Goal: Task Accomplishment & Management: Use online tool/utility

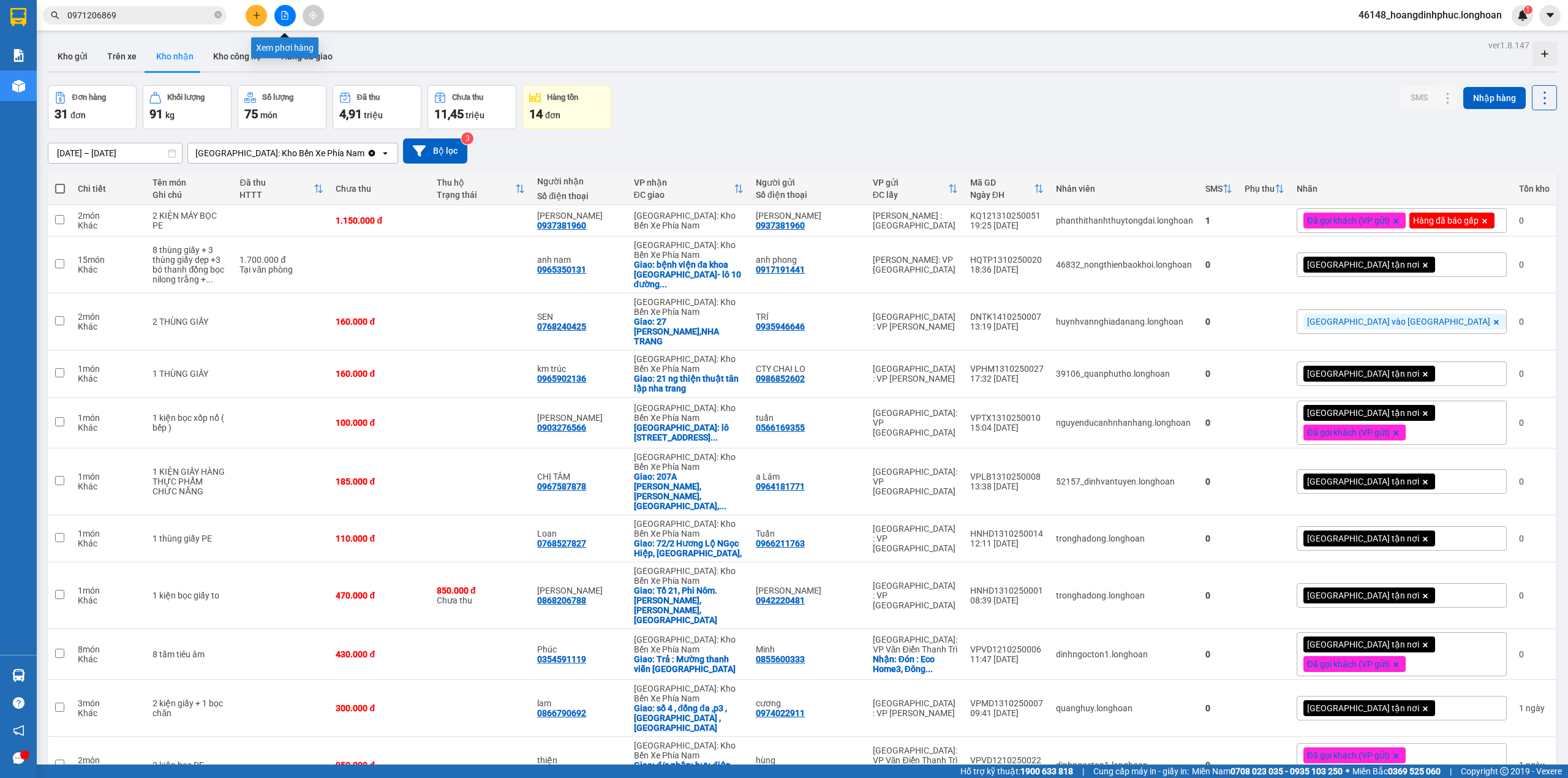
click at [289, 22] on button at bounding box center [284, 15] width 21 height 21
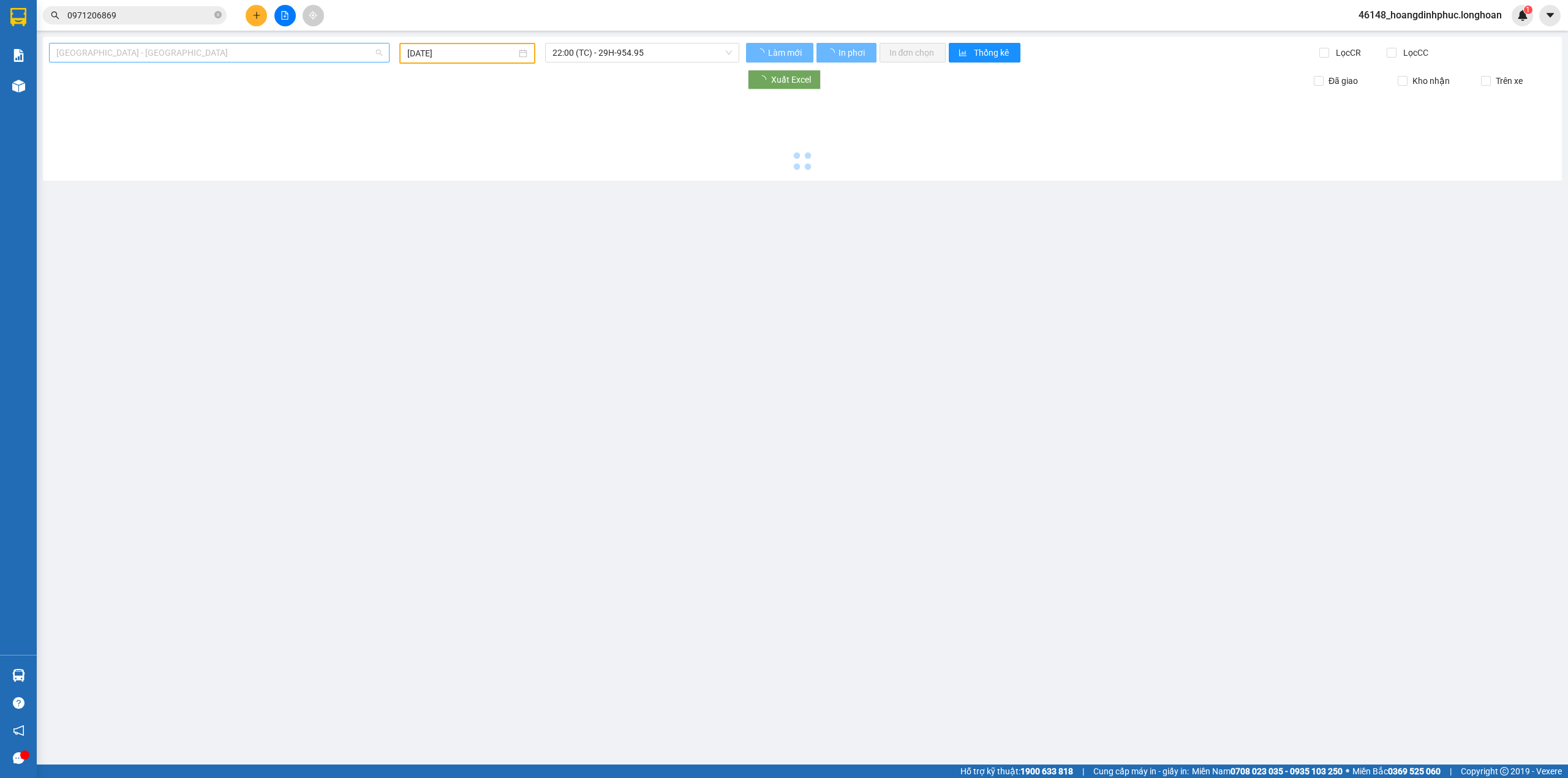
click at [247, 54] on span "[GEOGRAPHIC_DATA] - [GEOGRAPHIC_DATA]" at bounding box center [219, 53] width 326 height 19
type input "[DATE]"
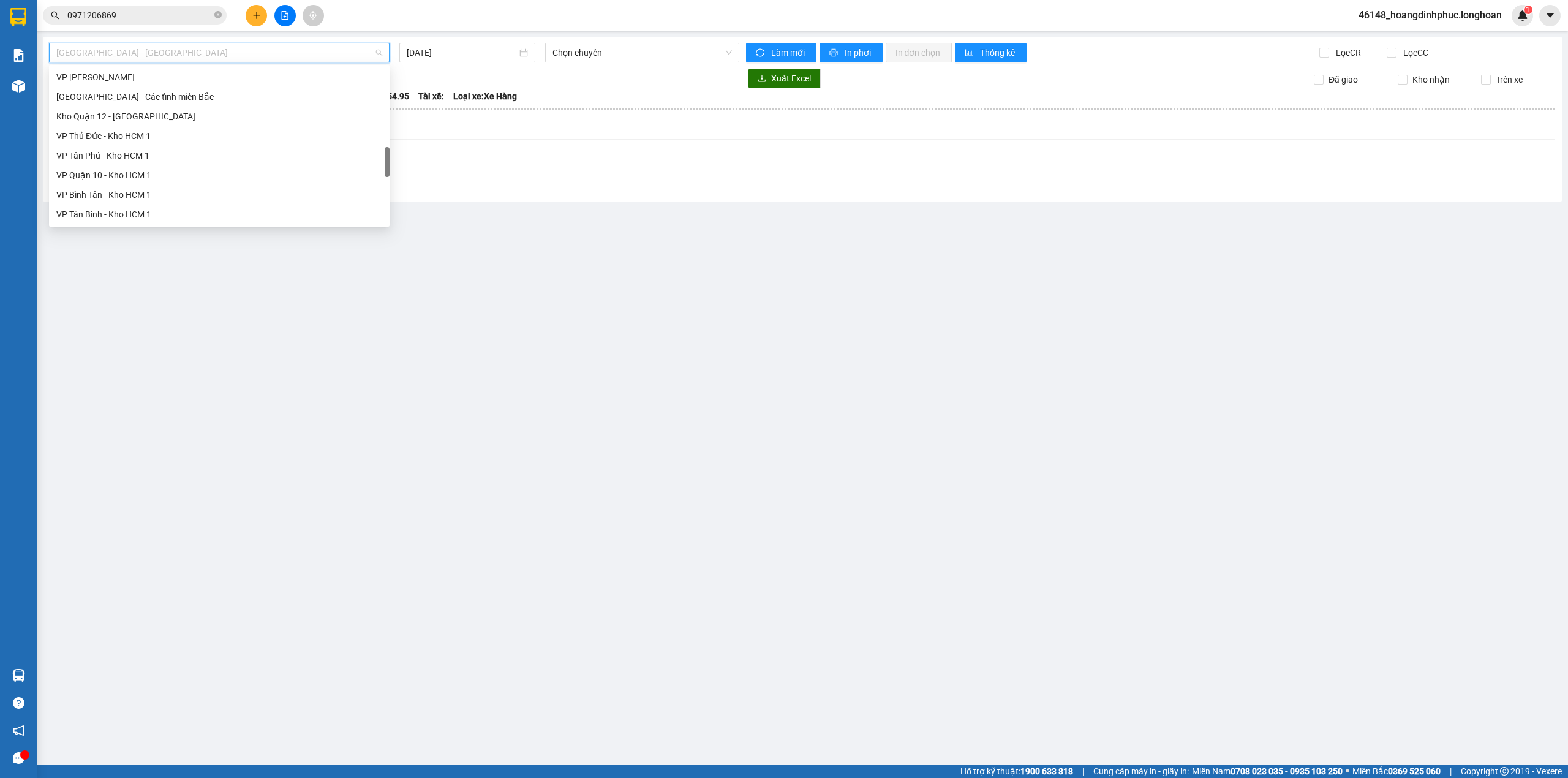
scroll to position [863, 0]
click at [186, 113] on div "Nam [GEOGRAPHIC_DATA]" at bounding box center [219, 116] width 326 height 13
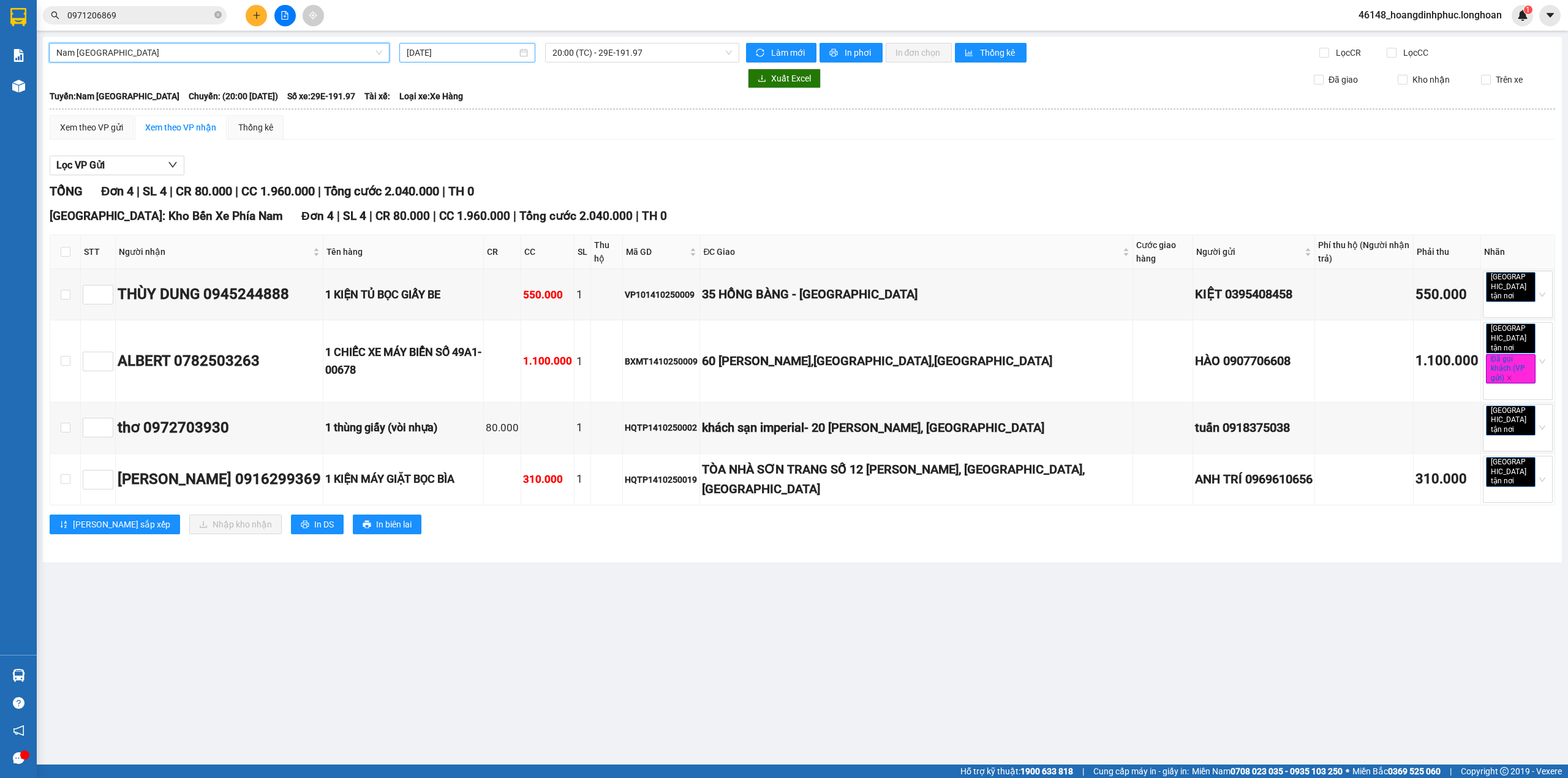
click at [478, 46] on input "[DATE]" at bounding box center [462, 53] width 110 height 13
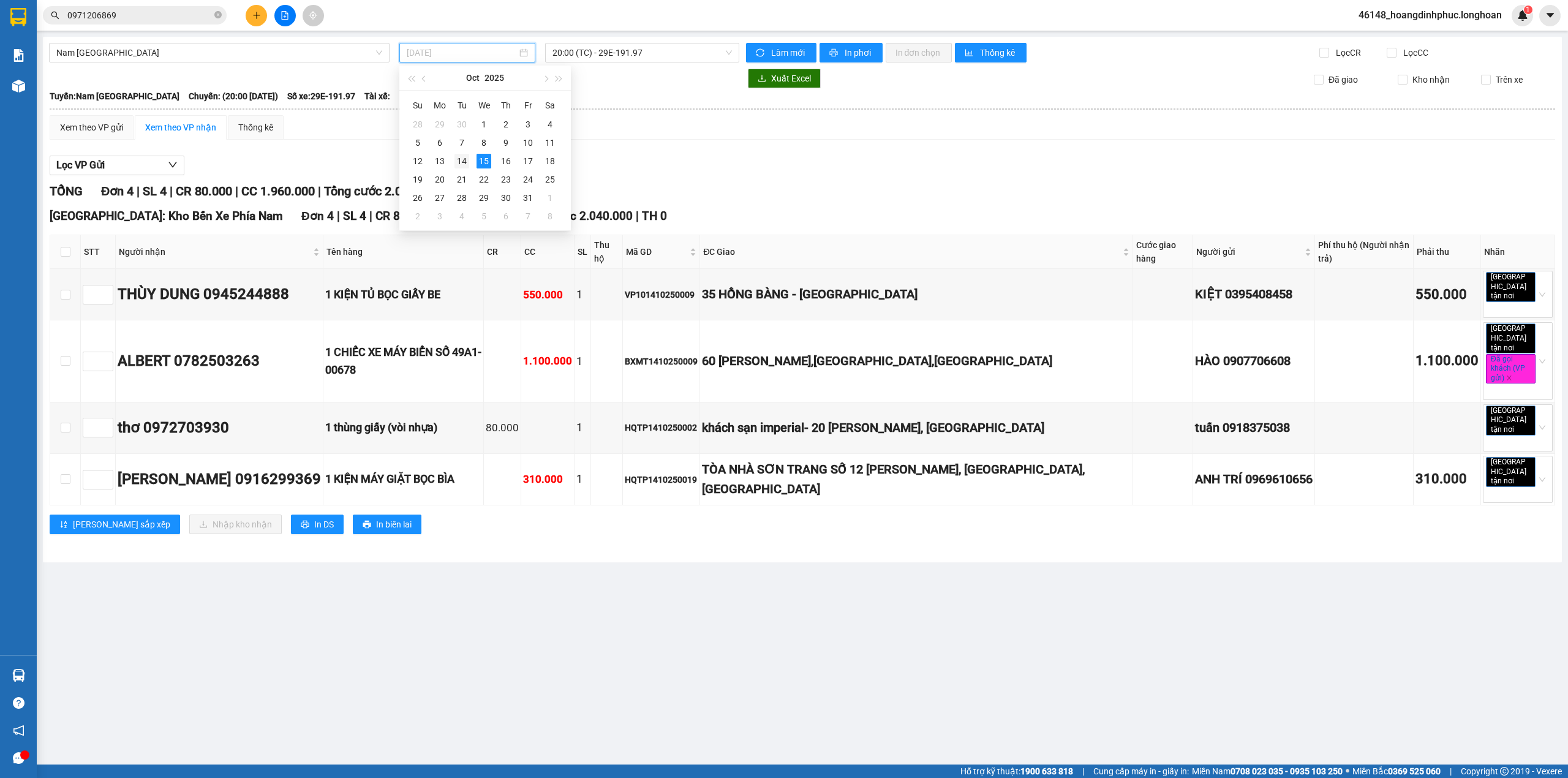
click at [464, 165] on div "14" at bounding box center [462, 161] width 15 height 15
type input "[DATE]"
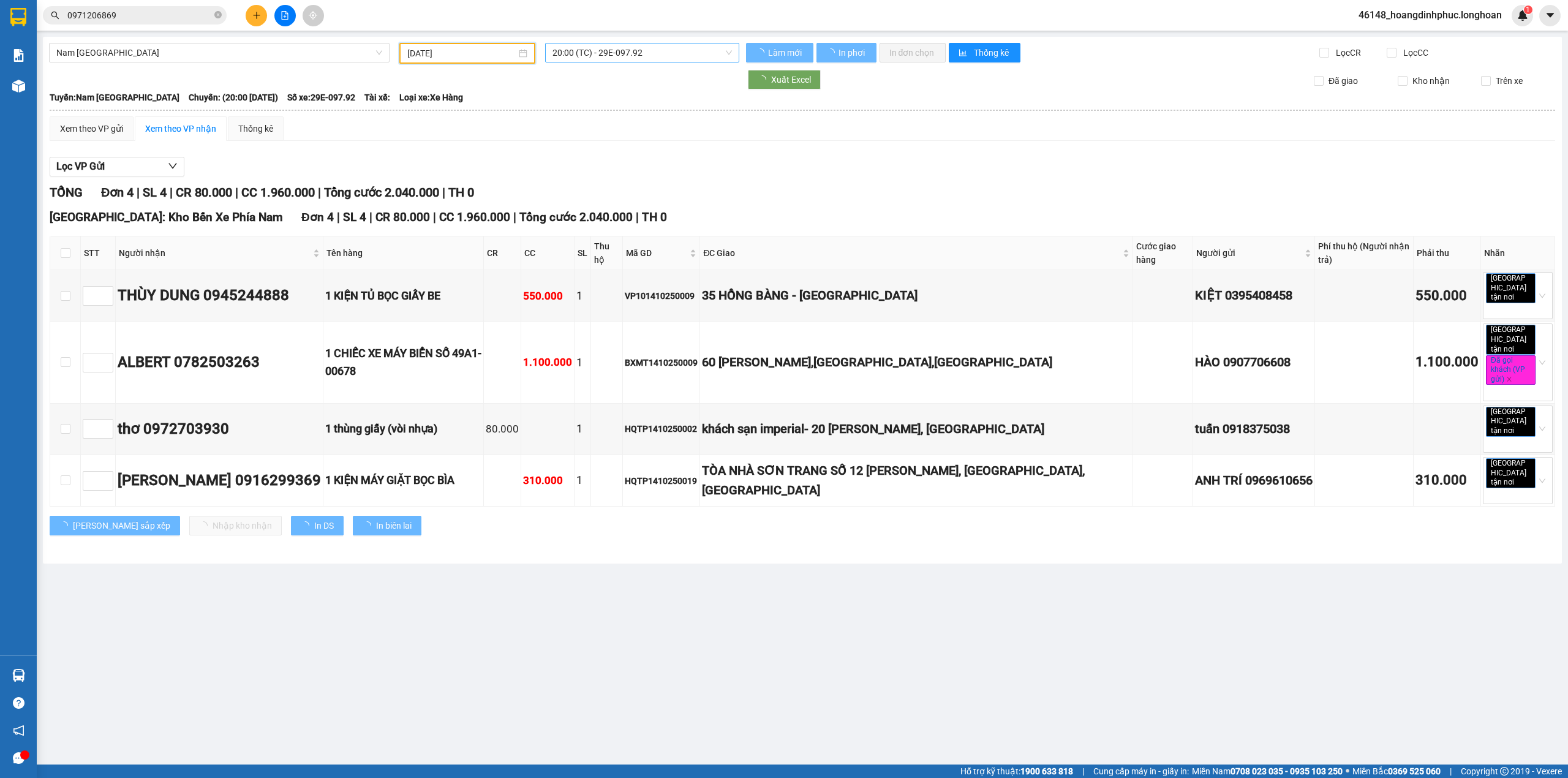
click at [645, 51] on span "20:00 (TC) - 29E-097.92" at bounding box center [642, 53] width 180 height 19
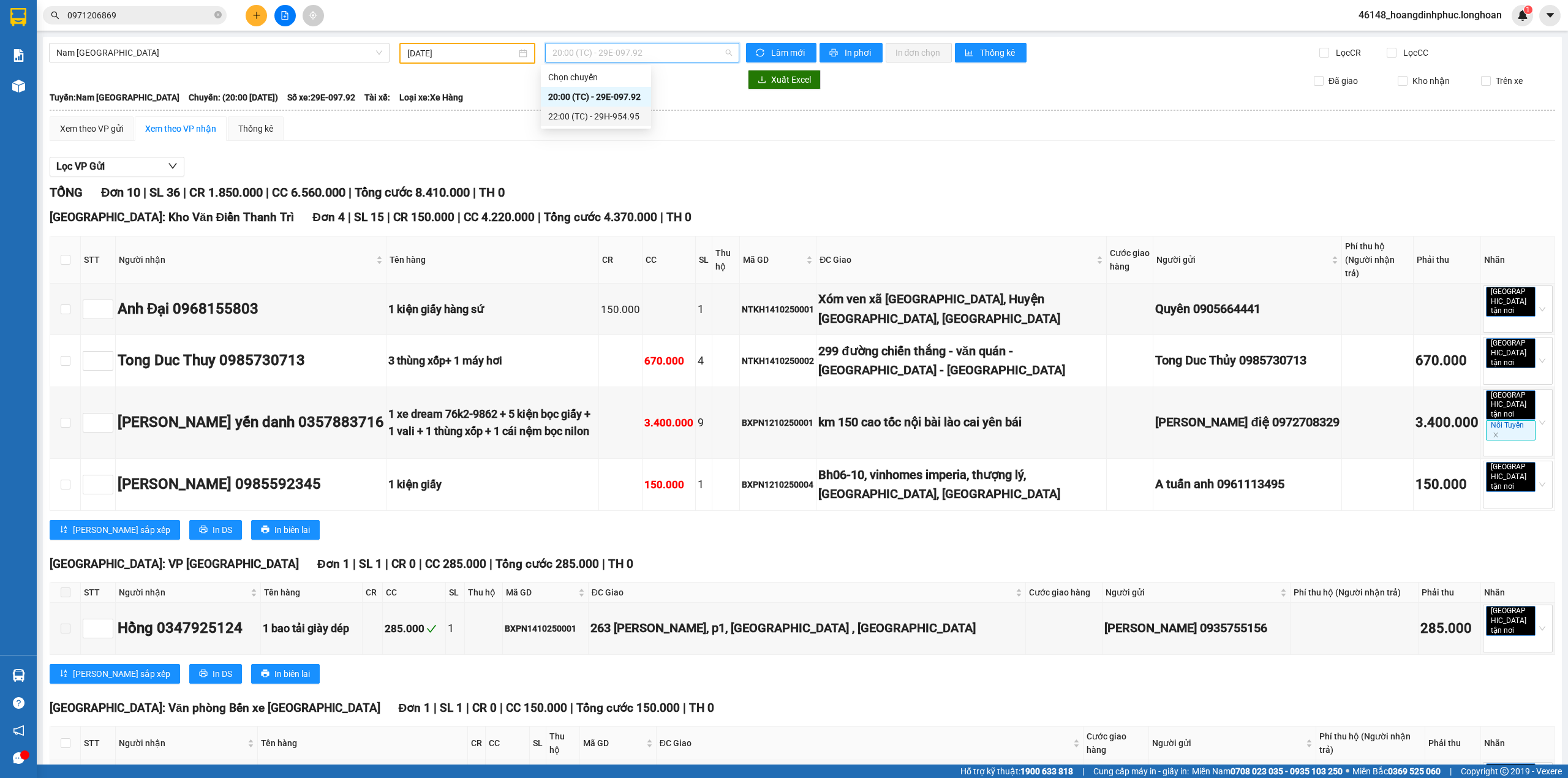
click at [834, 155] on div "Lọc VP Gửi TỔNG Đơn 10 | SL 36 | CR 1.850.000 | CC 6.560.000 | Tổng cước 8.410…" at bounding box center [802, 714] width 1505 height 1127
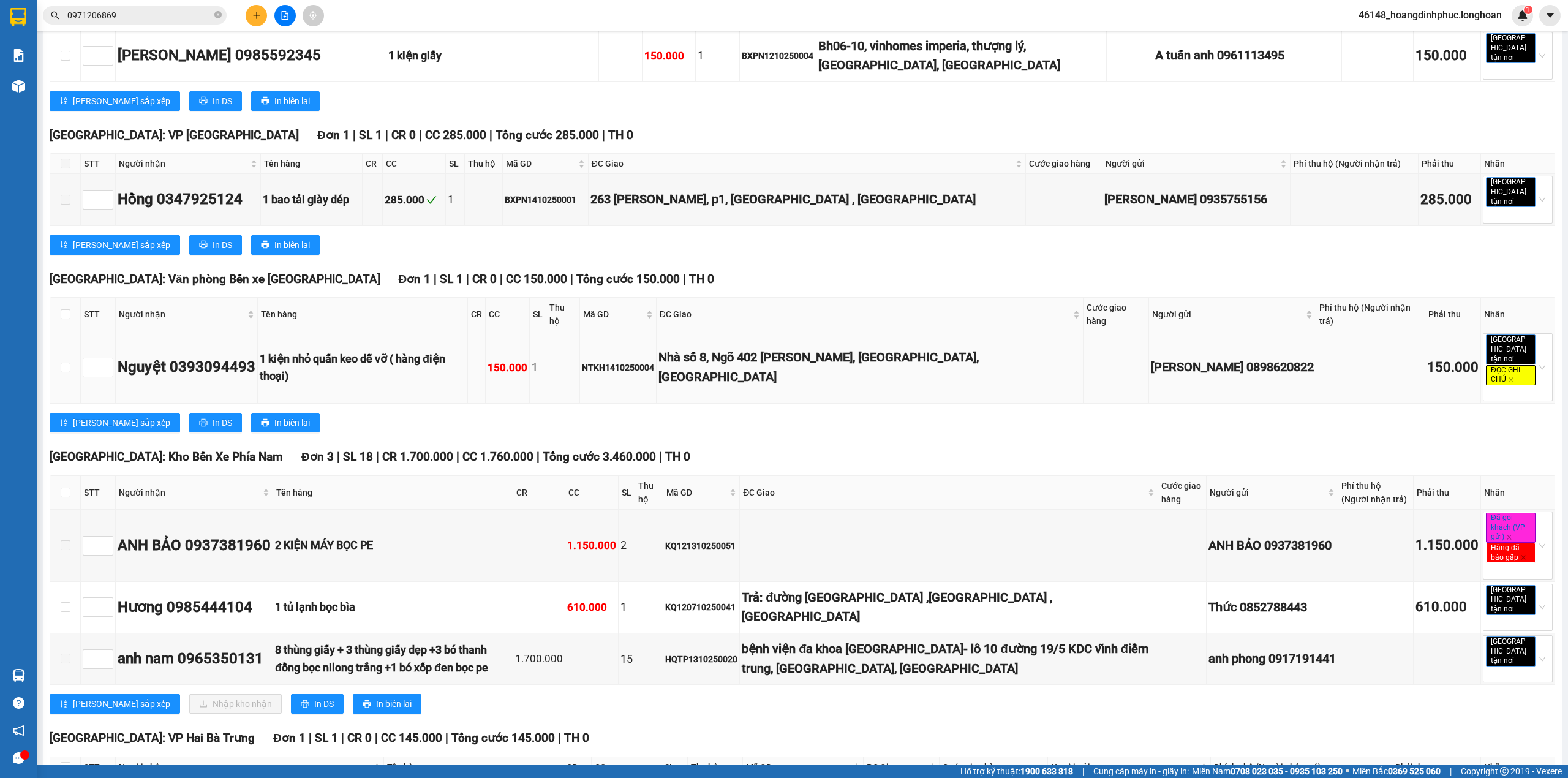
scroll to position [445, 0]
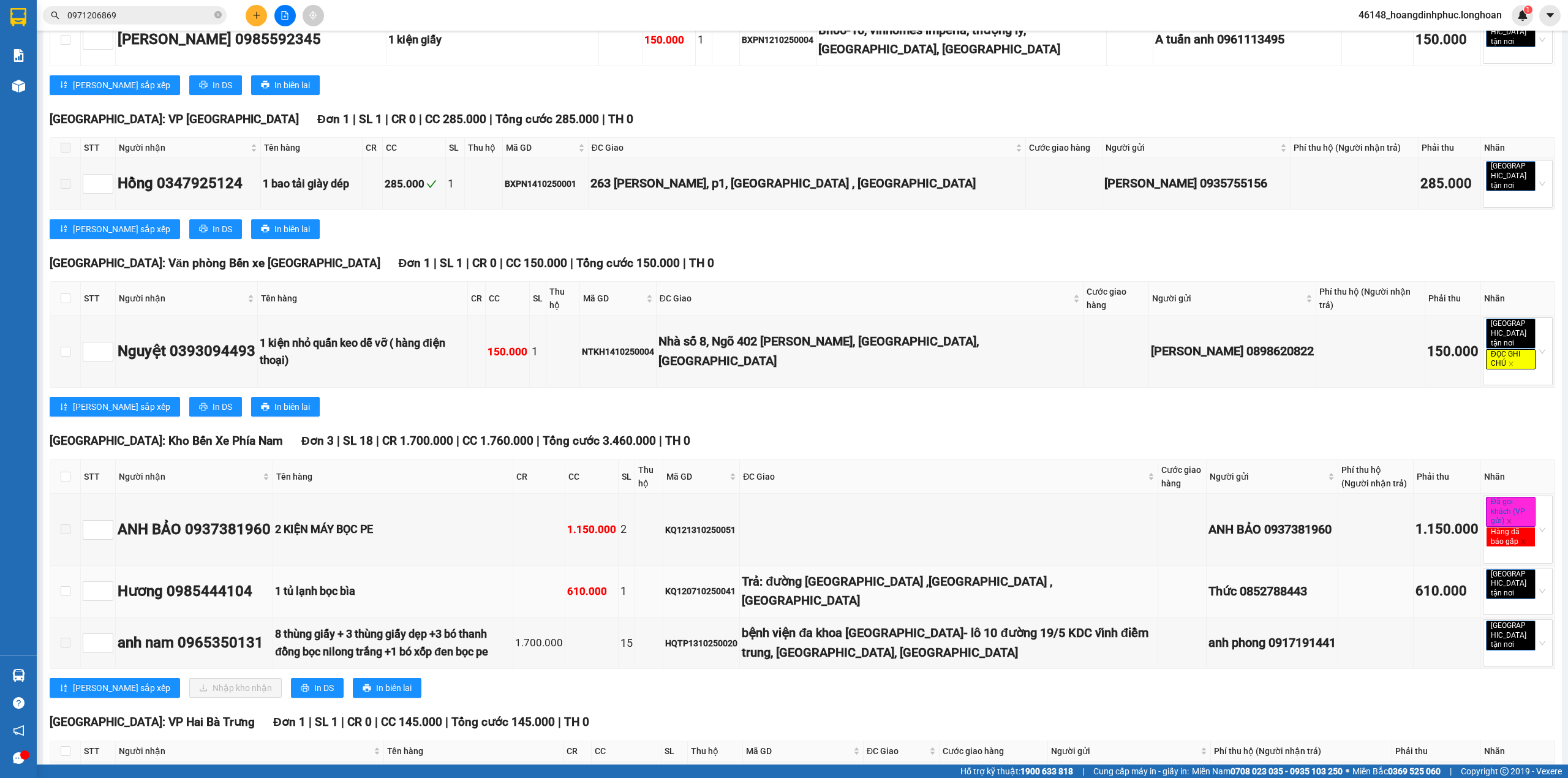
click at [70, 567] on td at bounding box center [65, 592] width 31 height 51
click at [67, 586] on input "checkbox" at bounding box center [65, 591] width 10 height 10
checkbox input "true"
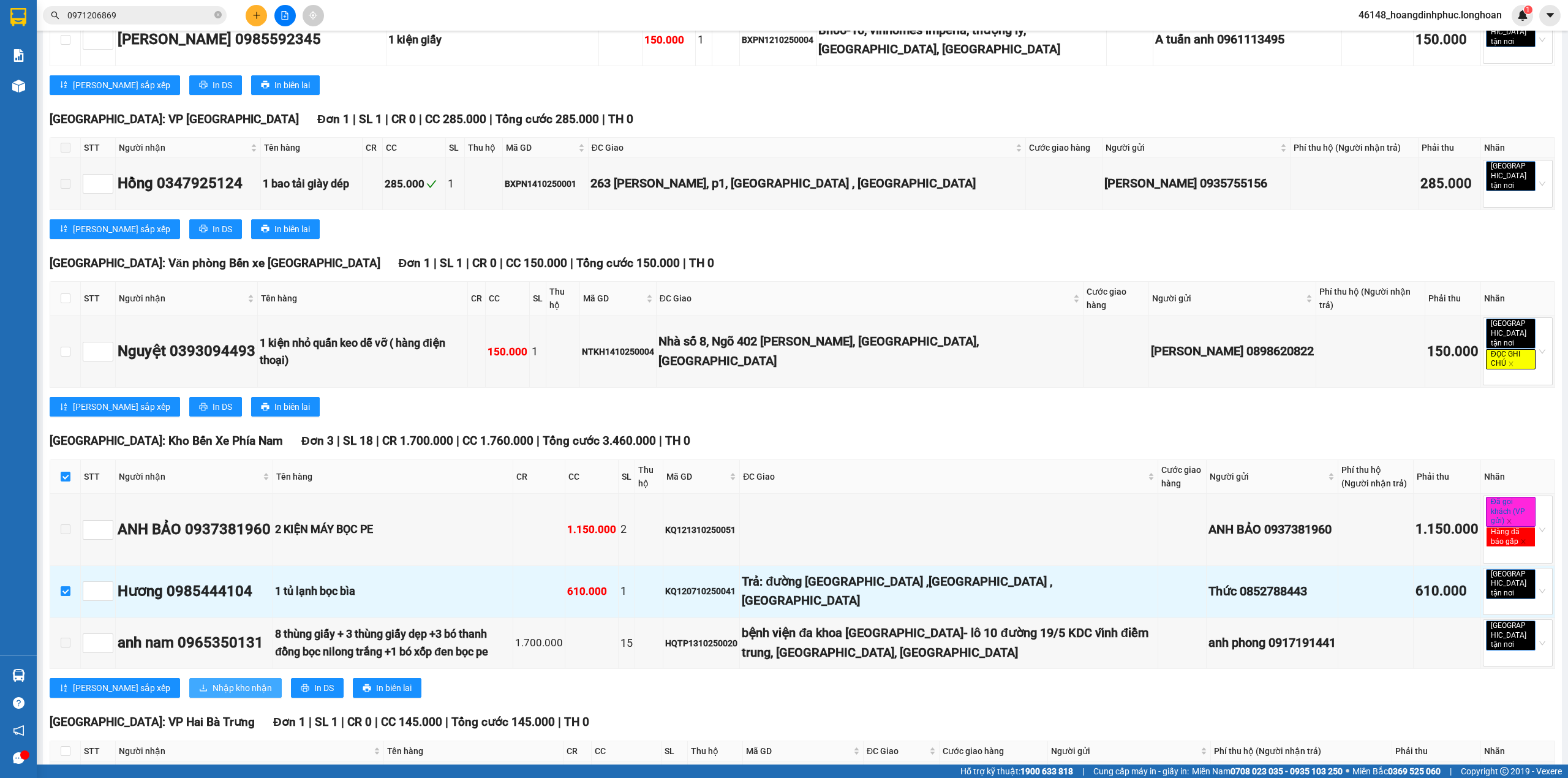
click at [213, 681] on span "Nhập kho nhận" at bounding box center [242, 688] width 60 height 13
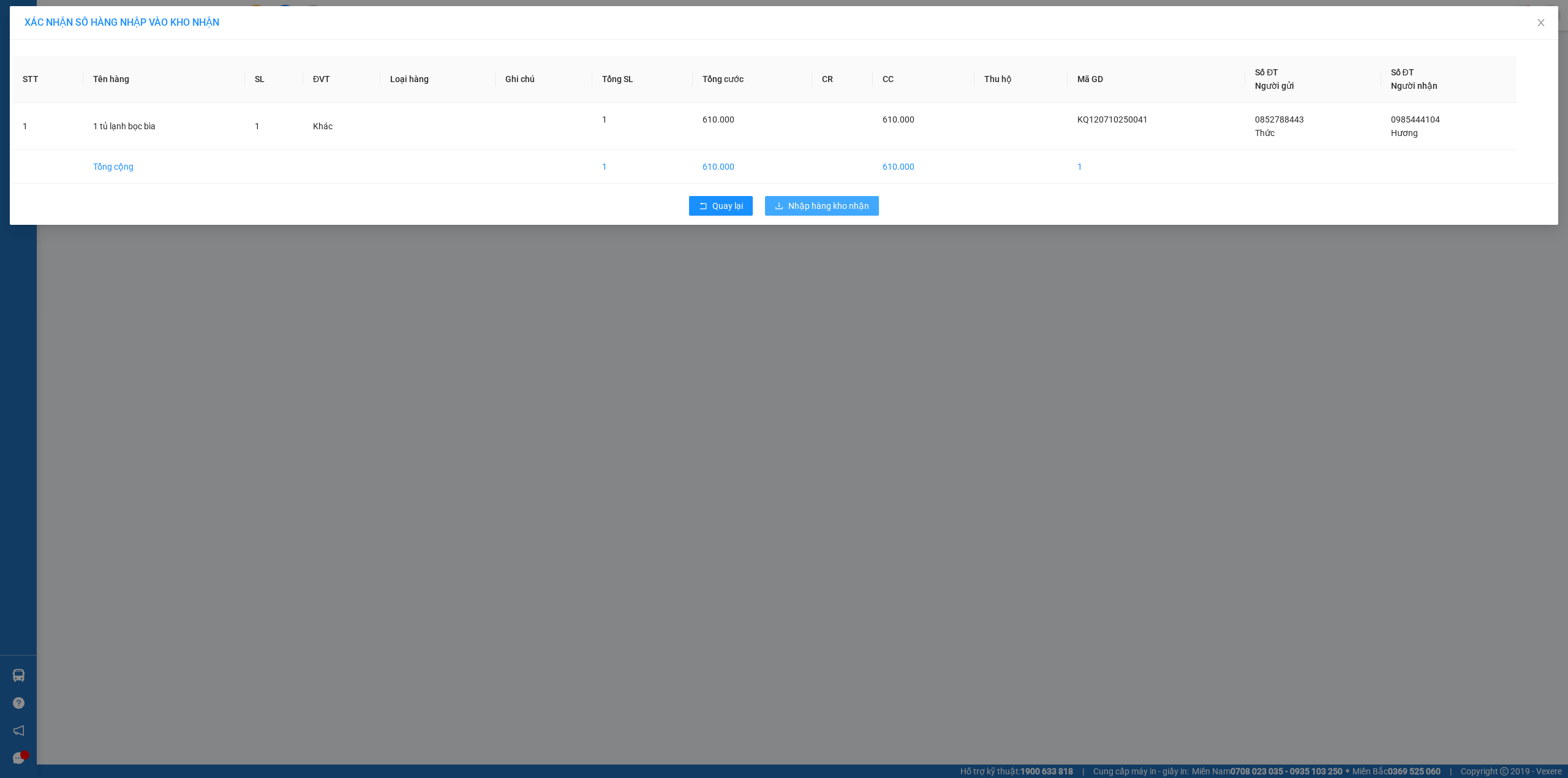
click at [831, 203] on span "Nhập hàng kho nhận" at bounding box center [829, 206] width 81 height 13
